Goal: Find specific page/section: Find specific page/section

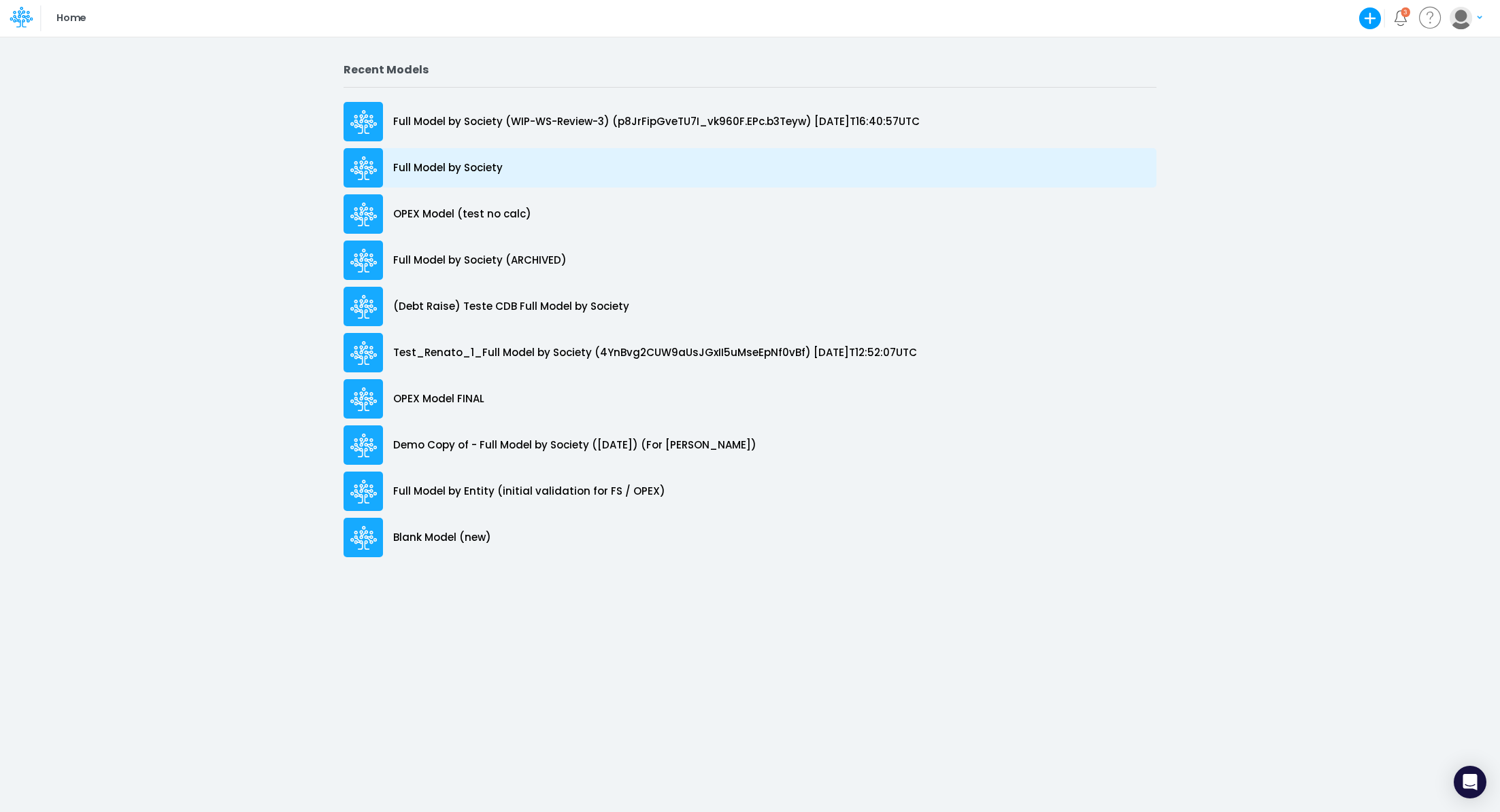
click at [444, 173] on p "Full Model by Society" at bounding box center [448, 168] width 109 height 16
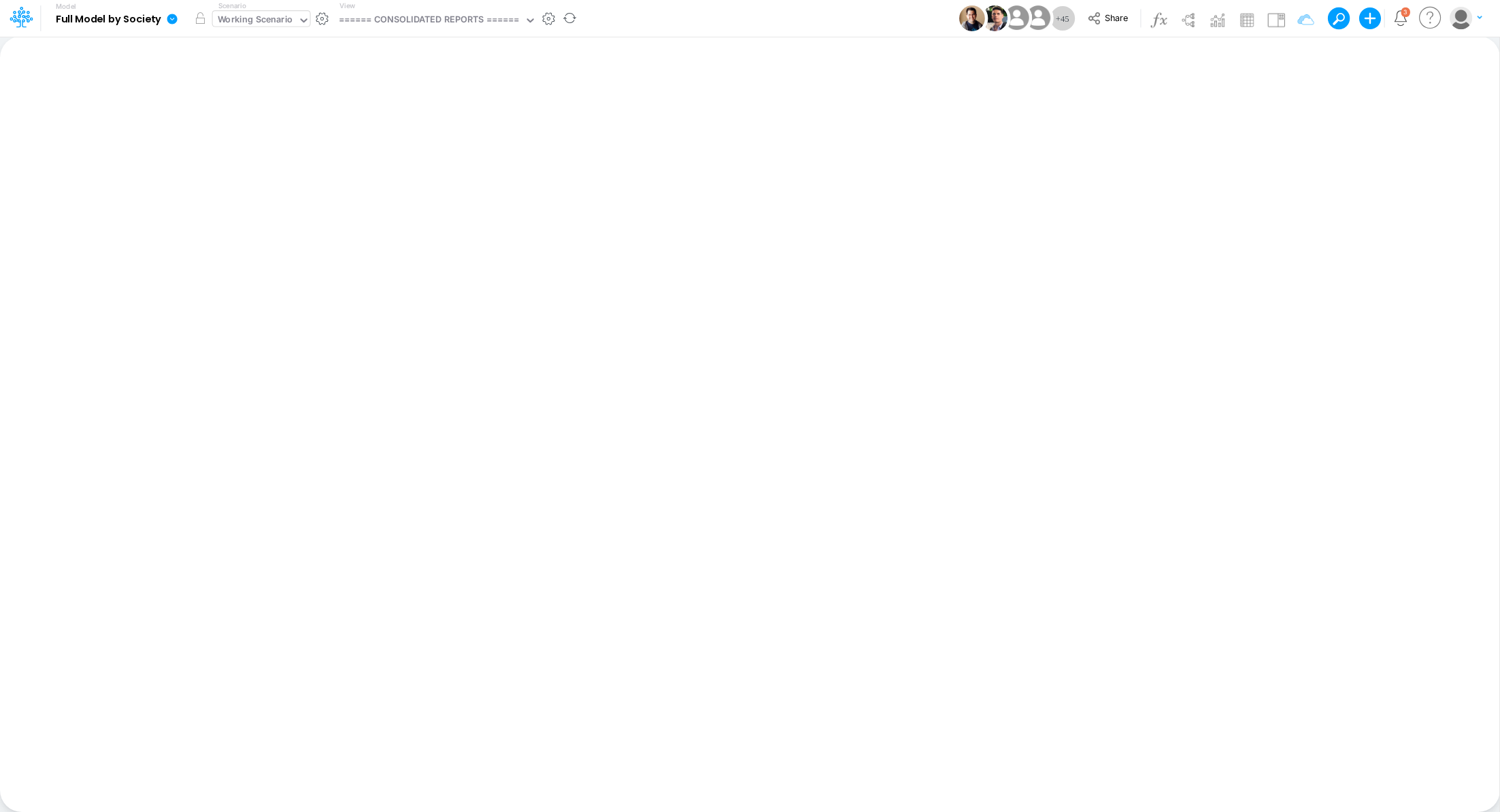
click at [235, 23] on div "Working Scenario" at bounding box center [255, 21] width 76 height 16
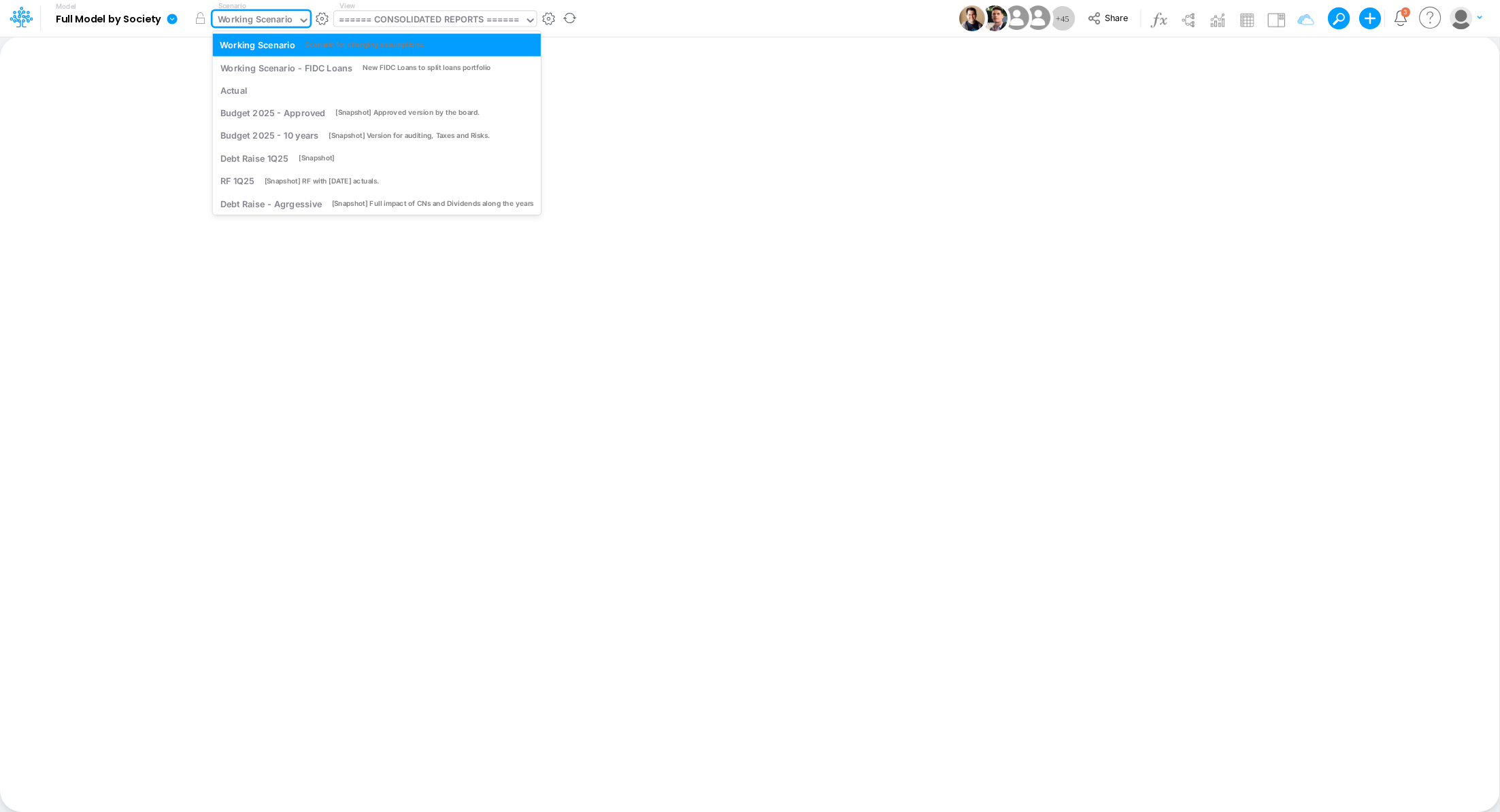
click at [390, 20] on div "====== CONSOLIDATED REPORTS ======" at bounding box center [428, 21] width 181 height 16
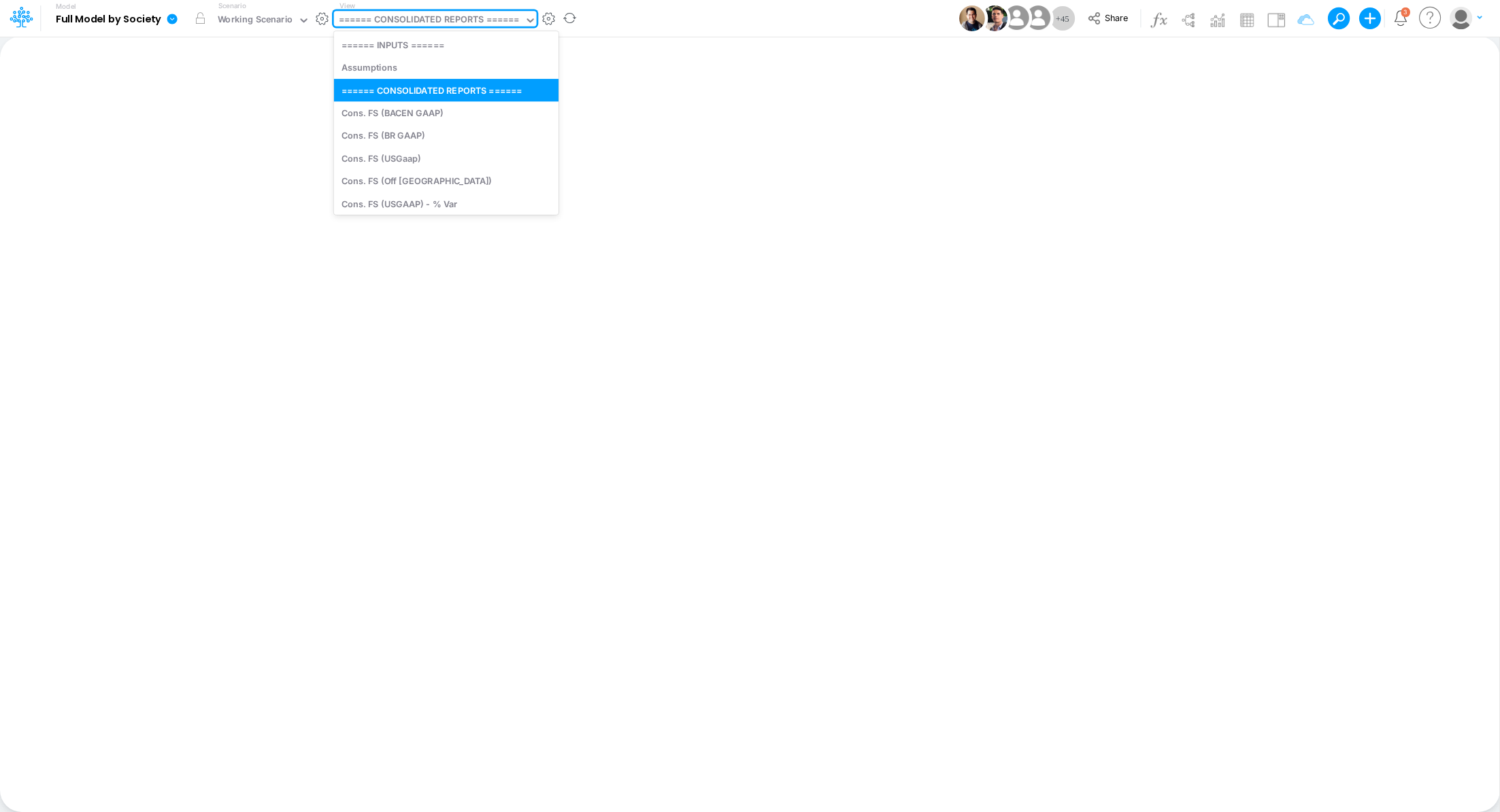
click at [390, 19] on div "====== CONSOLIDATED REPORTS ======" at bounding box center [428, 21] width 181 height 16
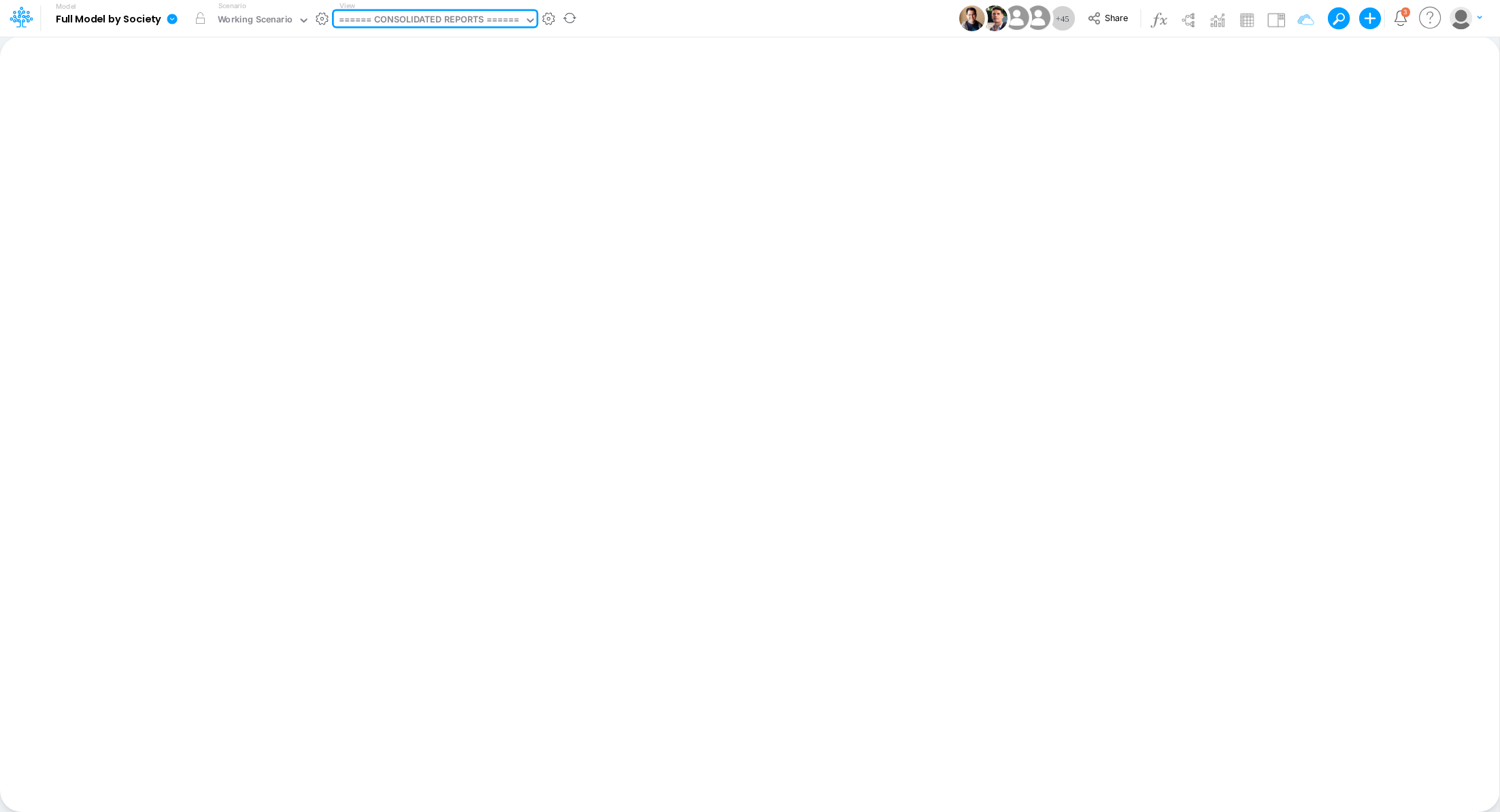
click at [390, 19] on div "====== CONSOLIDATED REPORTS ======" at bounding box center [428, 21] width 181 height 16
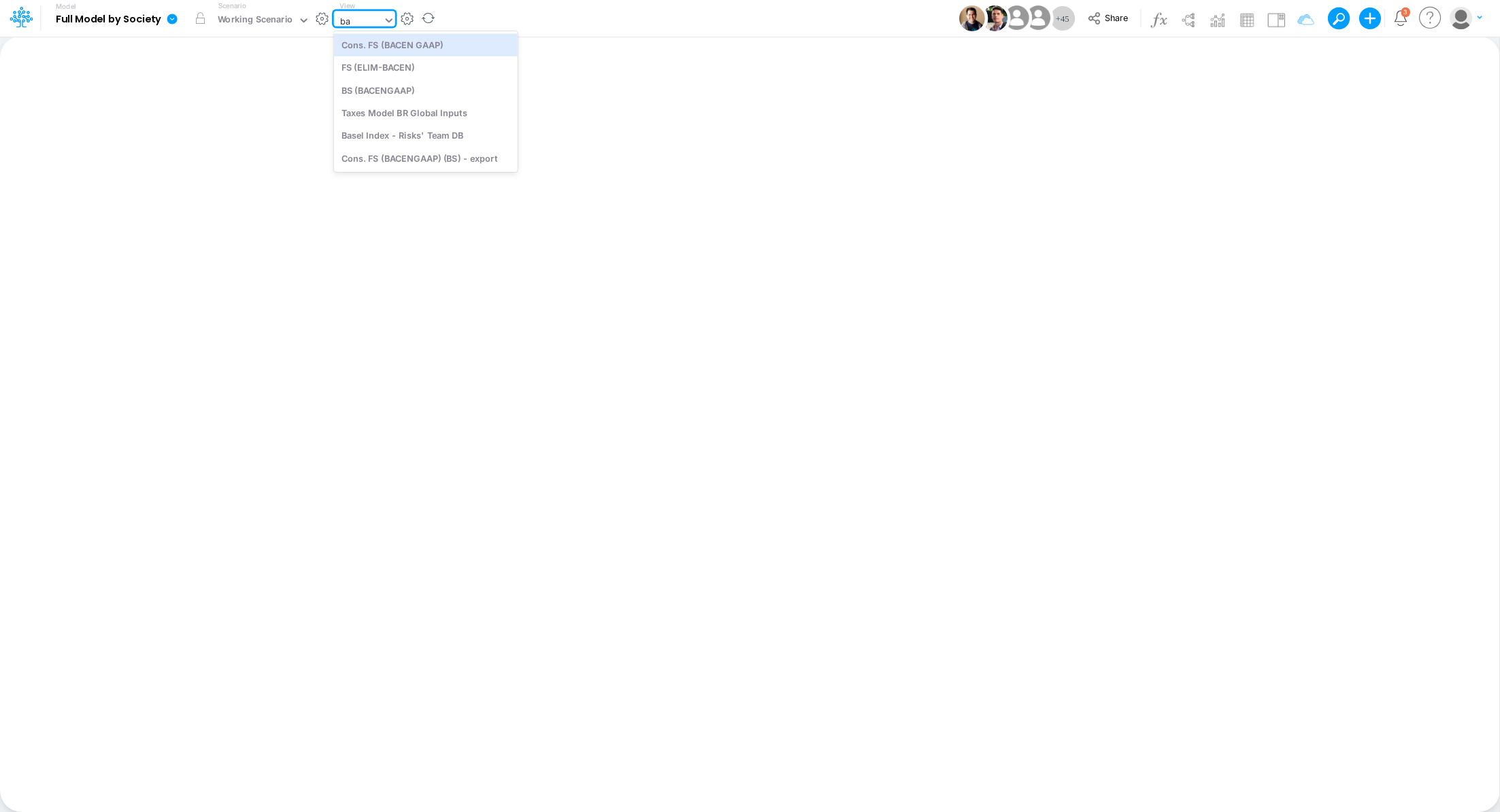
type input "bac"
click at [420, 51] on div "Cons. FS (BACEN GAAP)" at bounding box center [426, 44] width 183 height 22
type input "Consolidated FS - BACENGAAP"
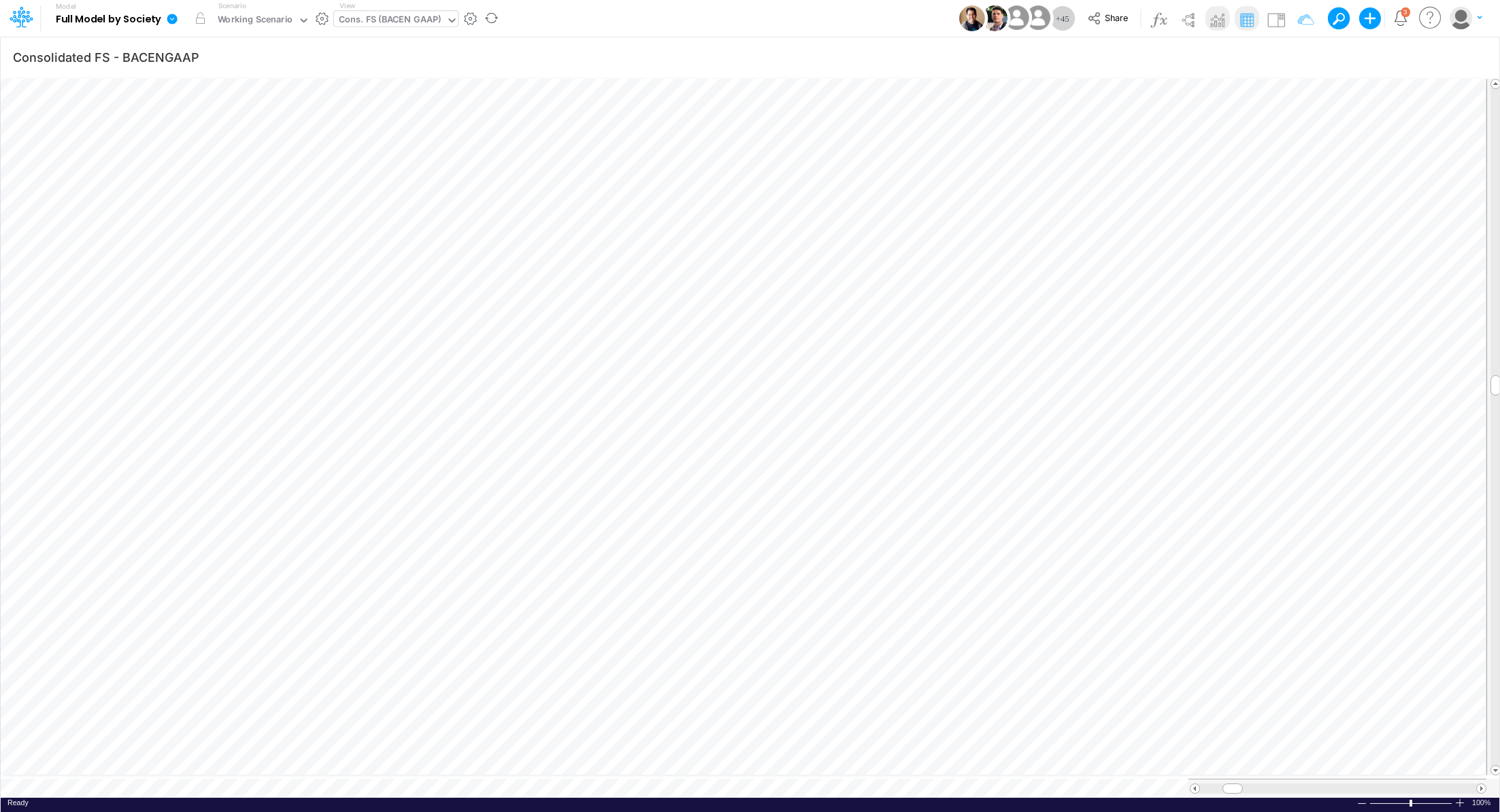
scroll to position [6, 2]
